Goal: Obtain resource: Obtain resource

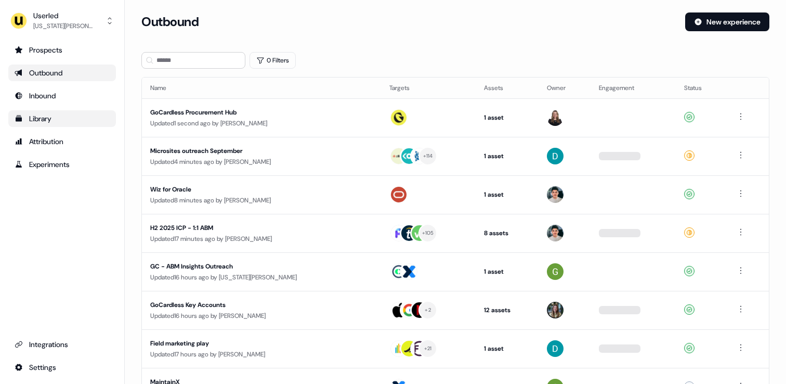
click at [55, 121] on div "Library" at bounding box center [62, 118] width 95 height 10
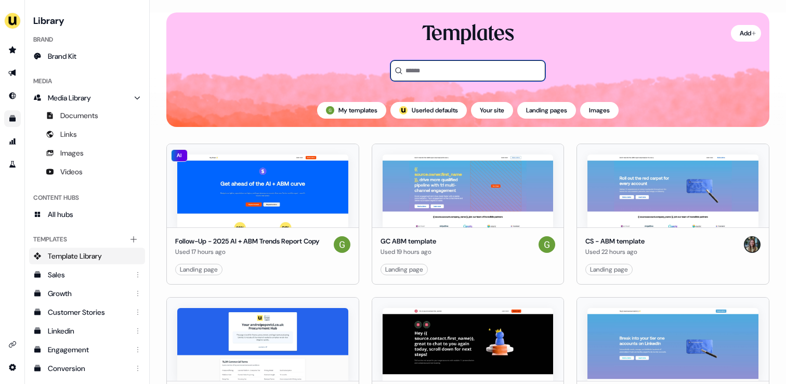
click at [431, 66] on input at bounding box center [468, 70] width 155 height 21
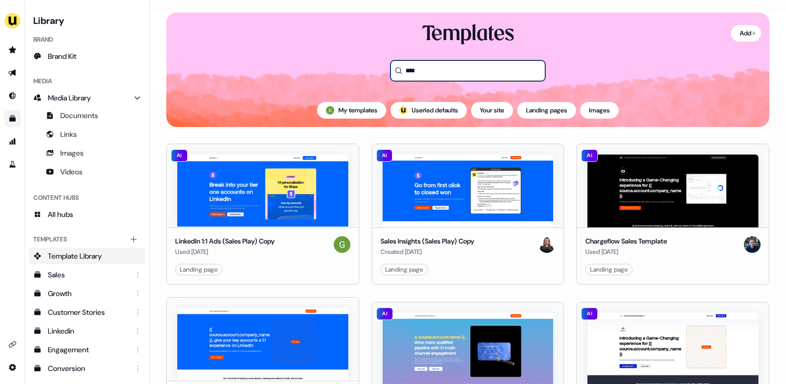
type input "*****"
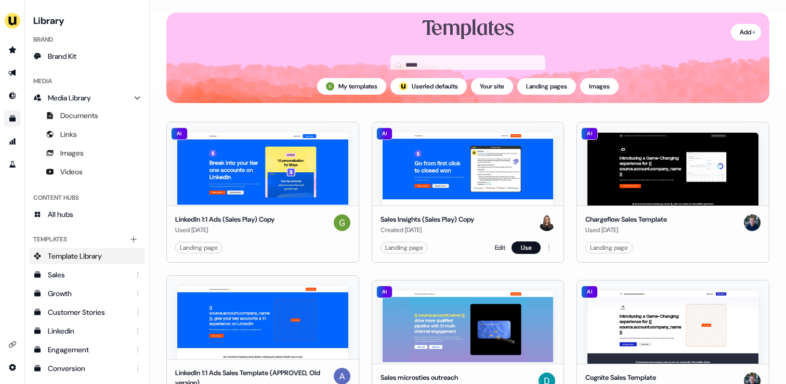
scroll to position [11, 0]
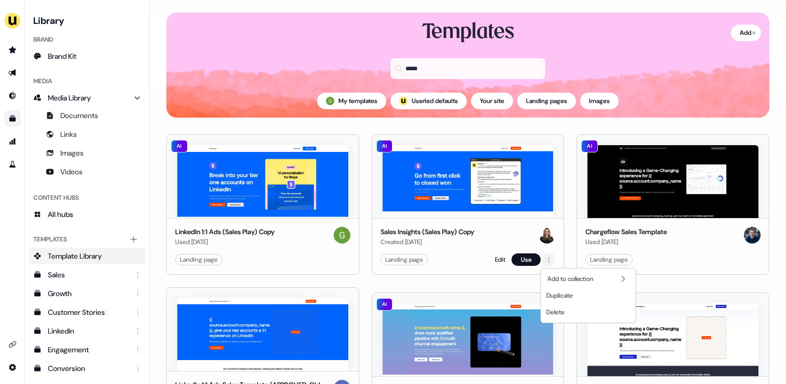
click at [548, 262] on html "For the best experience switch devices to a bigger screen. Go to [DOMAIN_NAME] …" at bounding box center [393, 192] width 786 height 384
click at [529, 261] on button "Use" at bounding box center [526, 259] width 29 height 12
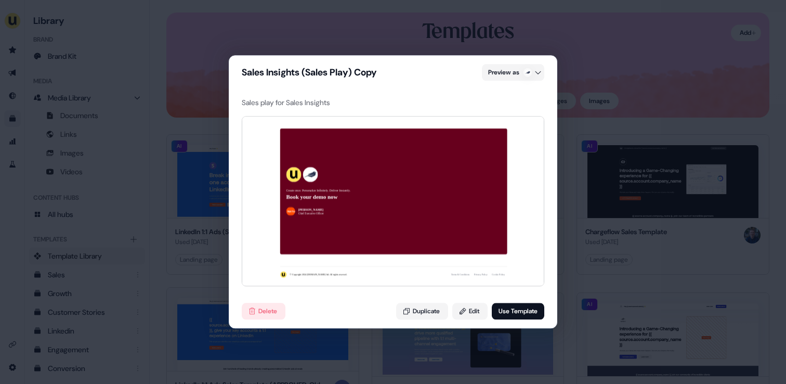
scroll to position [2320, 0]
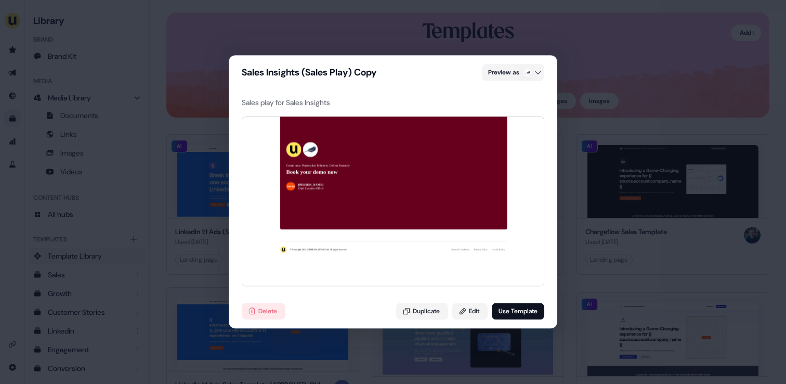
click at [620, 94] on div "Sales Insights (Sales Play) Copy Preview as Sales play for Sales Insights Hey […" at bounding box center [393, 192] width 786 height 384
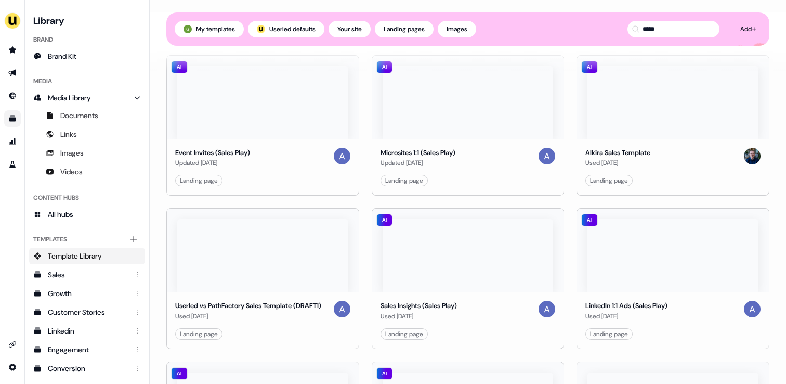
scroll to position [439, 0]
